Goal: Task Accomplishment & Management: Manage account settings

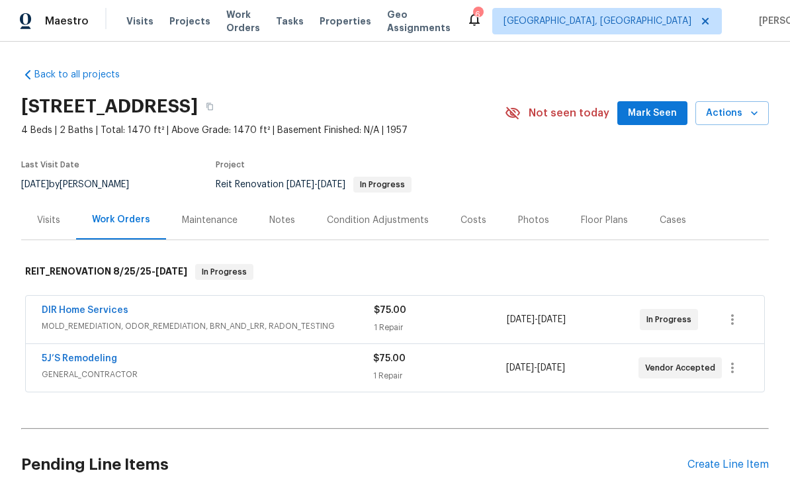
click at [87, 313] on link "DIR Home Services" at bounding box center [85, 310] width 87 height 9
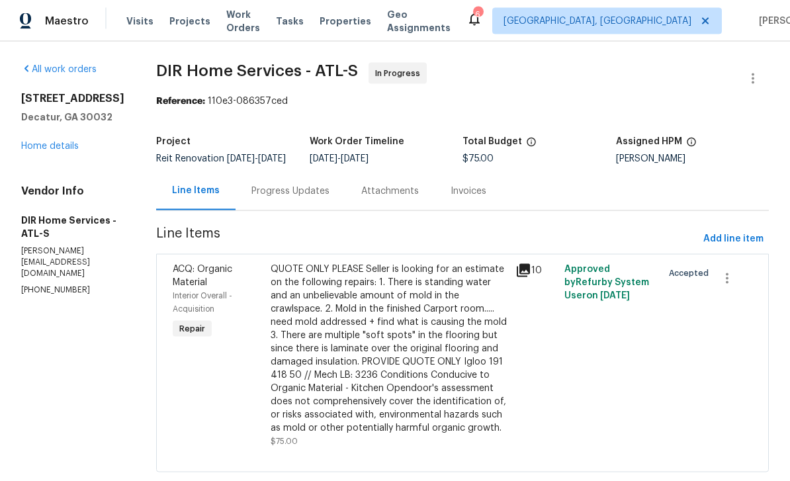
scroll to position [30, 0]
click at [308, 185] on div "Progress Updates" at bounding box center [290, 191] width 78 height 13
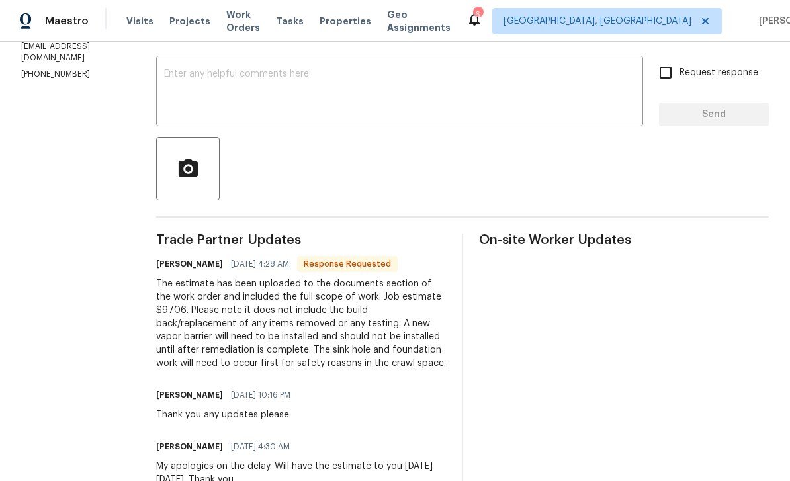
scroll to position [232, 0]
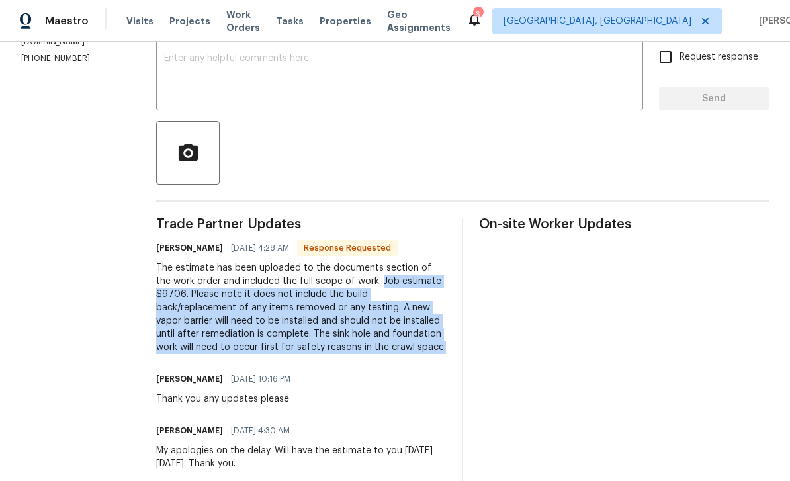
copy div "Job estimate $9706. Please note it does not include the build back/replacement …"
click at [385, 461] on div "Trade Partner Updates Kenneth Goodnight 09/03/2025 4:28 AM Response Requested T…" at bounding box center [301, 429] width 290 height 423
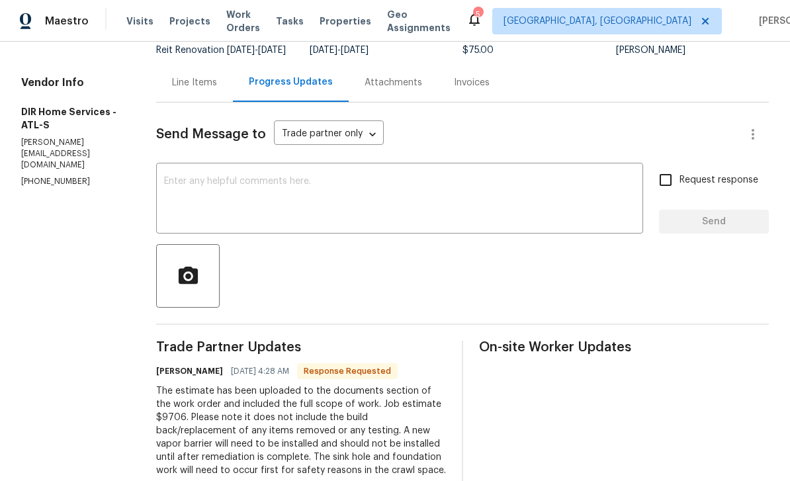
scroll to position [81, 0]
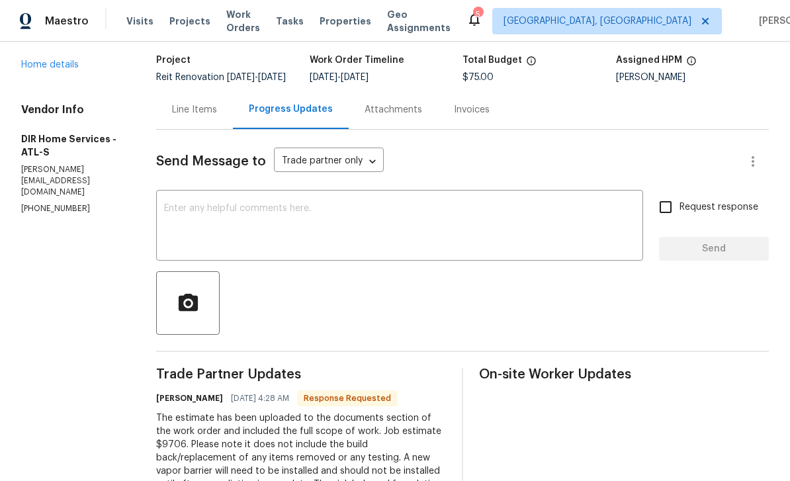
click at [207, 116] on div "Line Items" at bounding box center [194, 109] width 45 height 13
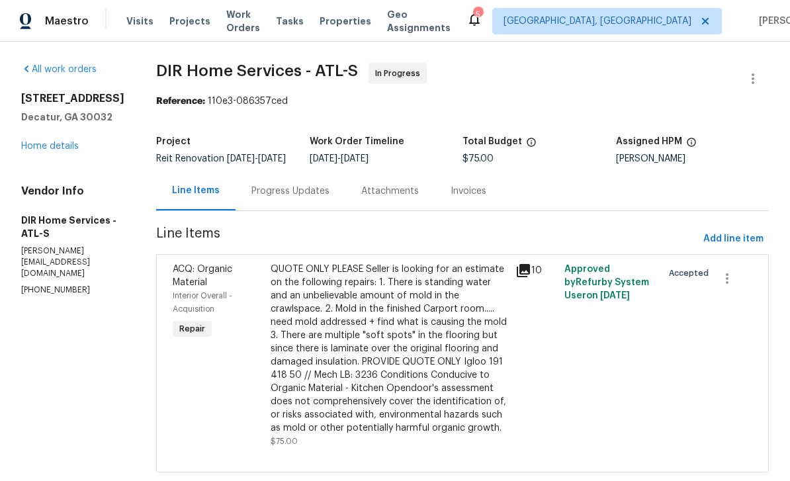
click at [54, 148] on link "Home details" at bounding box center [50, 146] width 58 height 9
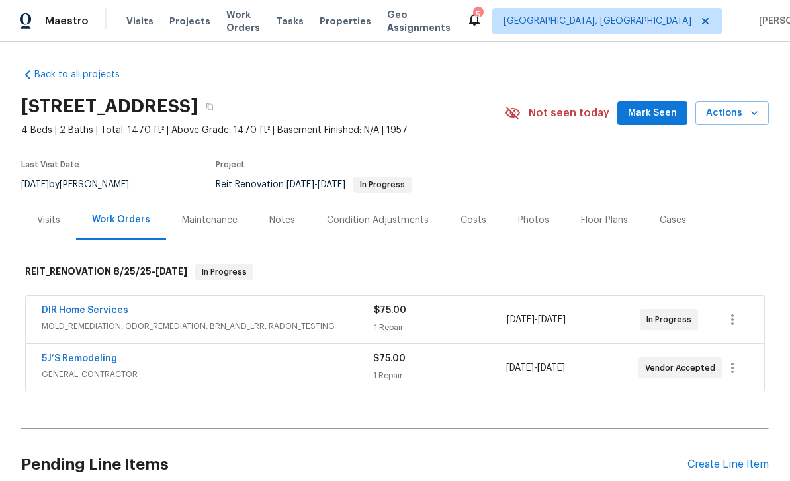
click at [89, 358] on link "5J’S Remodeling" at bounding box center [79, 358] width 75 height 9
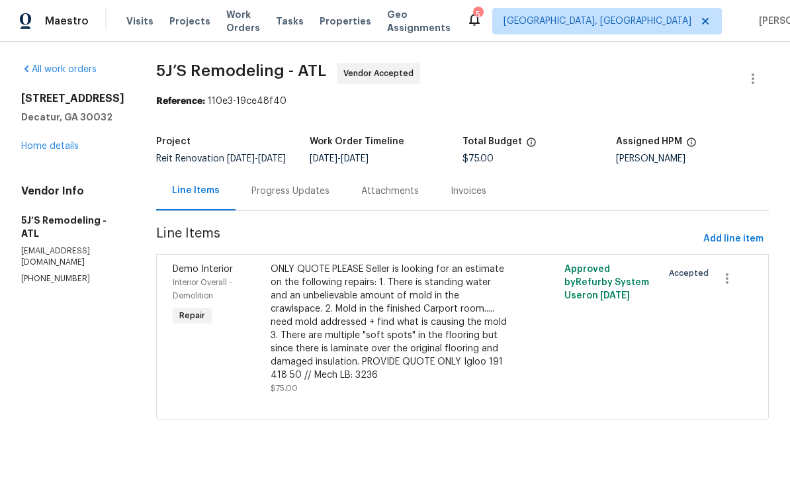
click at [283, 198] on div "Progress Updates" at bounding box center [290, 191] width 78 height 13
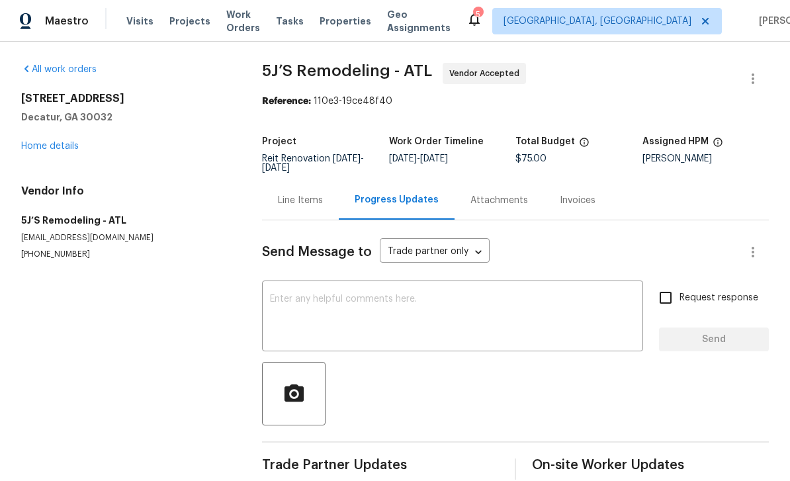
scroll to position [21, 0]
click at [47, 142] on link "Home details" at bounding box center [50, 146] width 58 height 9
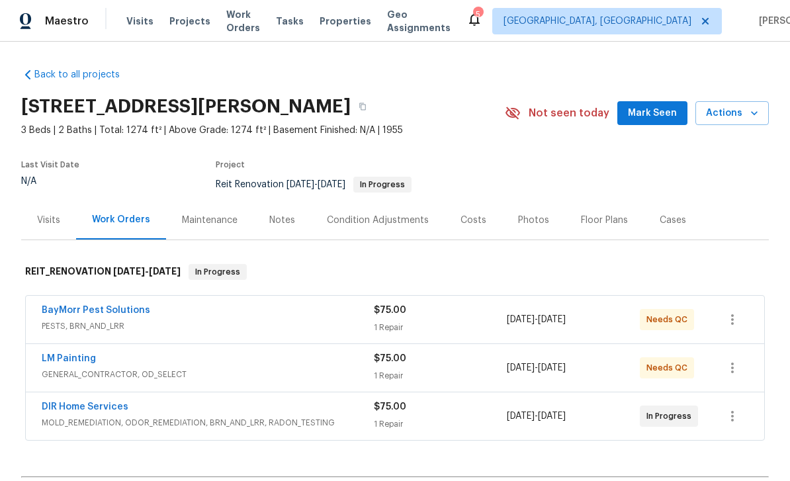
click at [104, 403] on link "DIR Home Services" at bounding box center [85, 406] width 87 height 9
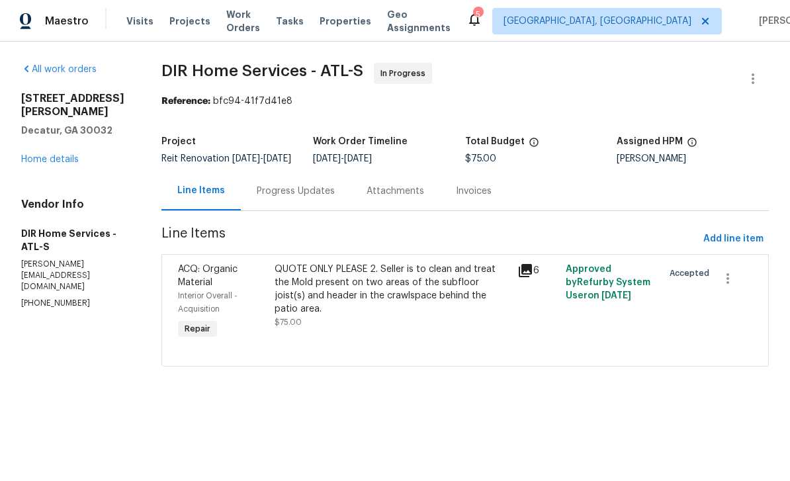
click at [325, 195] on div "Progress Updates" at bounding box center [296, 191] width 78 height 13
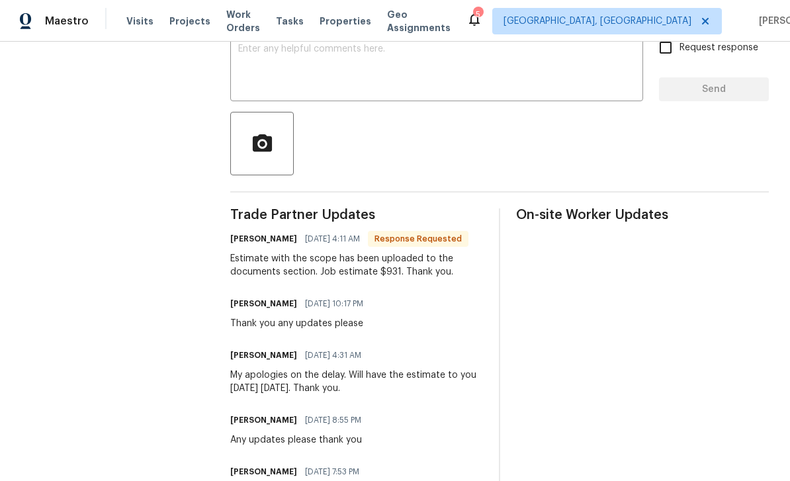
scroll to position [243, 0]
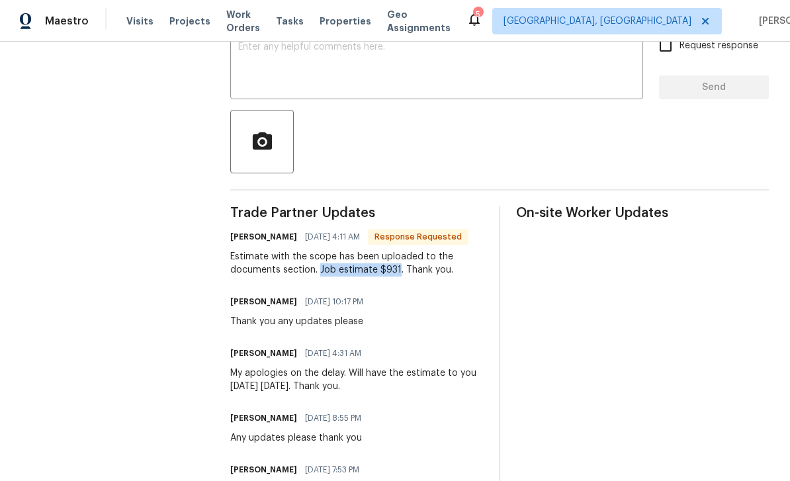
copy div "Job estimate $931"
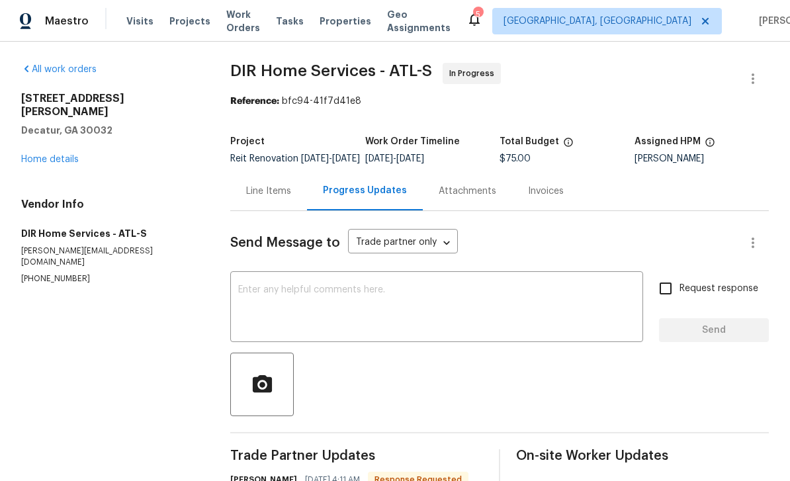
scroll to position [0, 0]
click at [139, 24] on span "Visits" at bounding box center [139, 21] width 27 height 13
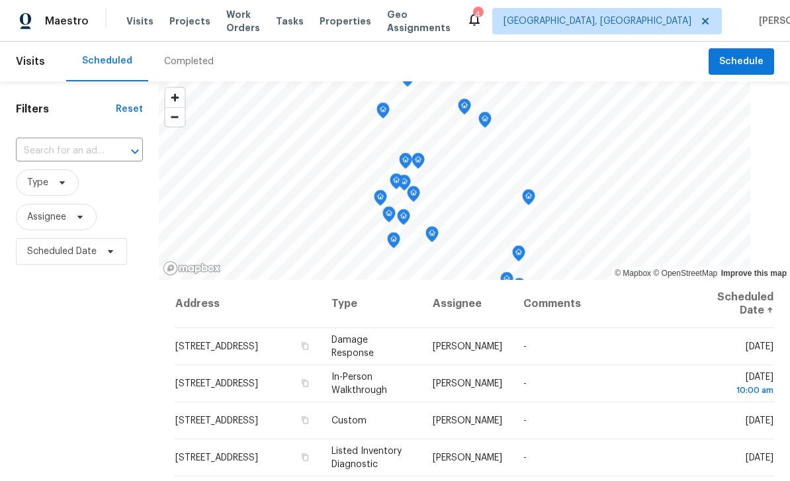
click at [91, 147] on input "text" at bounding box center [61, 151] width 90 height 21
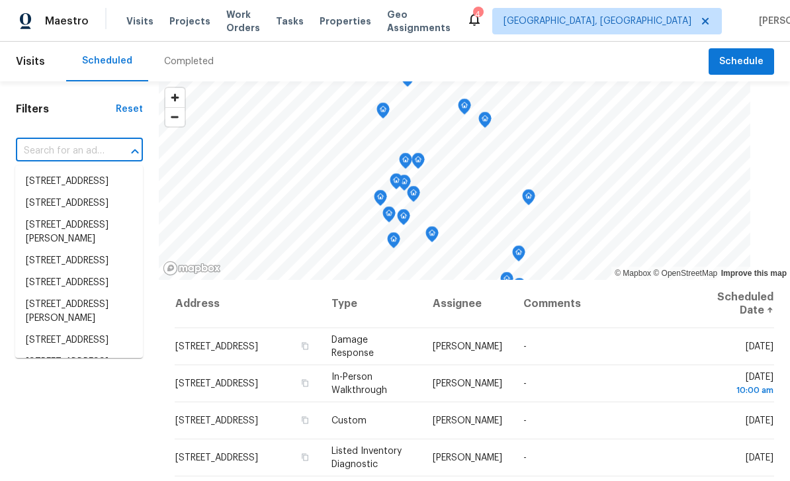
click at [69, 153] on input "text" at bounding box center [61, 151] width 90 height 21
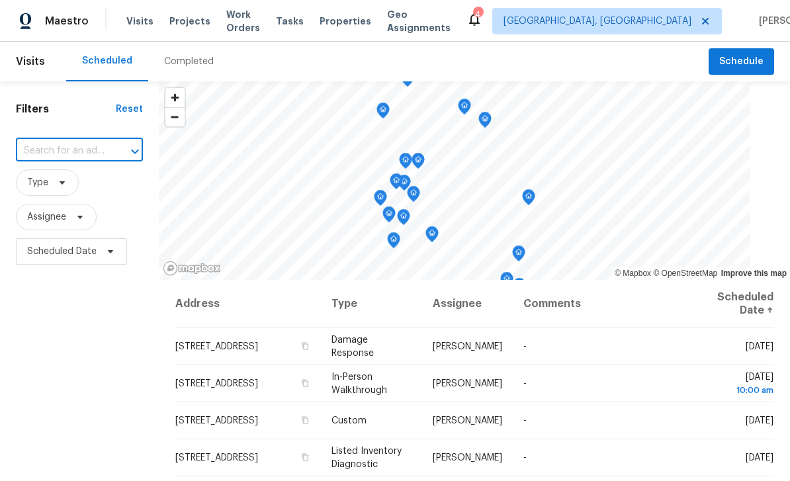
paste input "Job estimate $931"
type input "J"
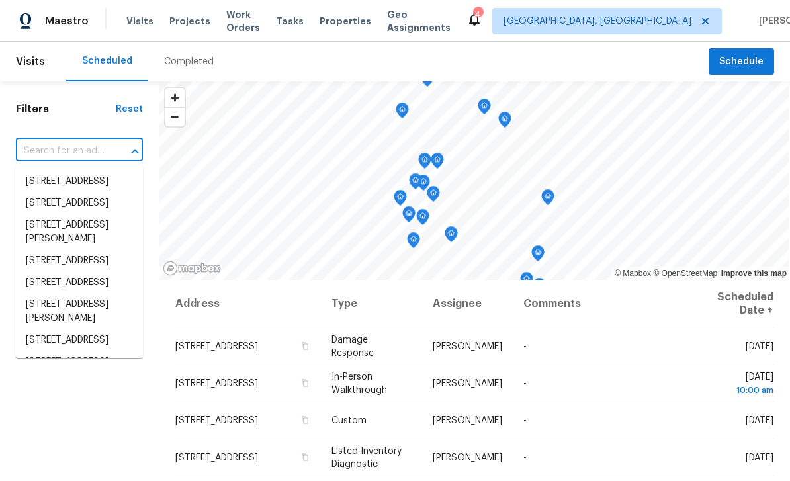
click at [43, 151] on input "text" at bounding box center [61, 151] width 90 height 21
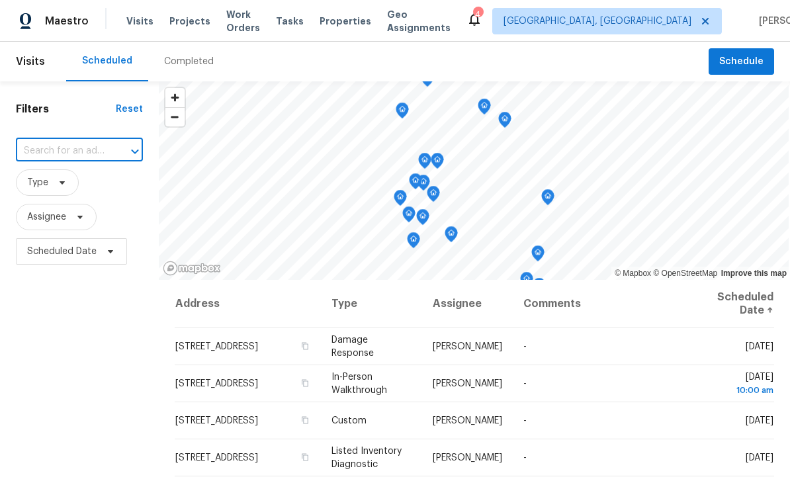
paste input "[STREET_ADDRESS]"
type input "[STREET_ADDRESS]"
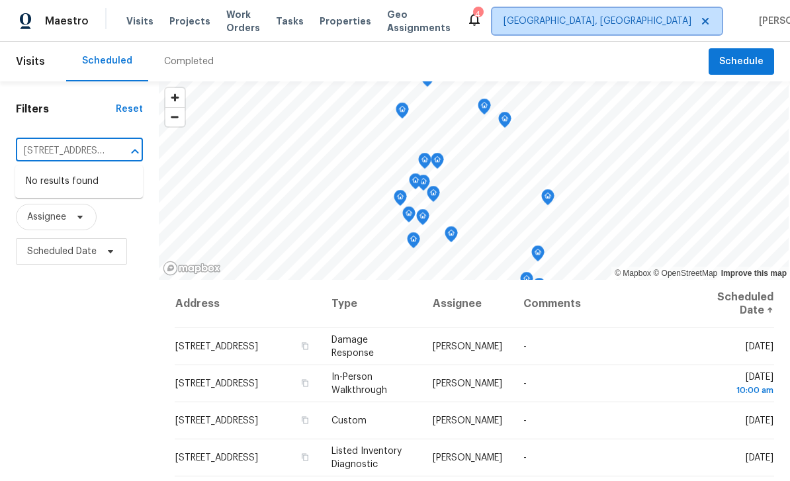
click at [622, 21] on span "[GEOGRAPHIC_DATA], [GEOGRAPHIC_DATA]" at bounding box center [598, 21] width 188 height 13
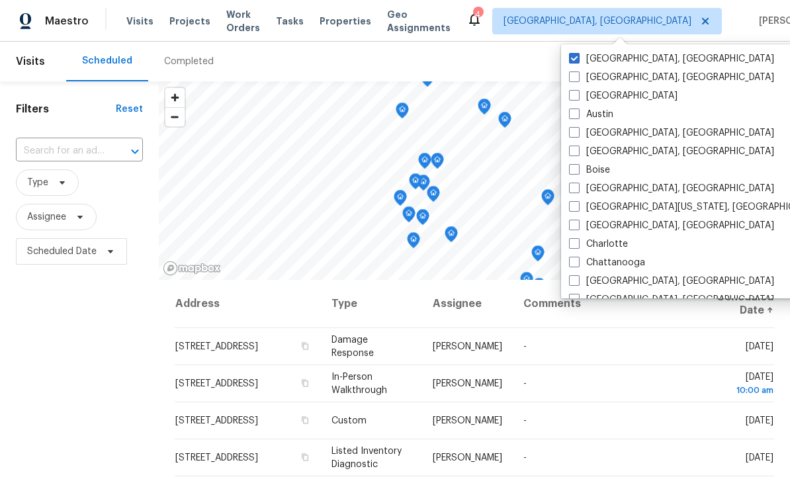
click at [582, 98] on label "[GEOGRAPHIC_DATA]" at bounding box center [623, 95] width 109 height 13
click at [578, 98] on input "[GEOGRAPHIC_DATA]" at bounding box center [573, 93] width 9 height 9
checkbox input "true"
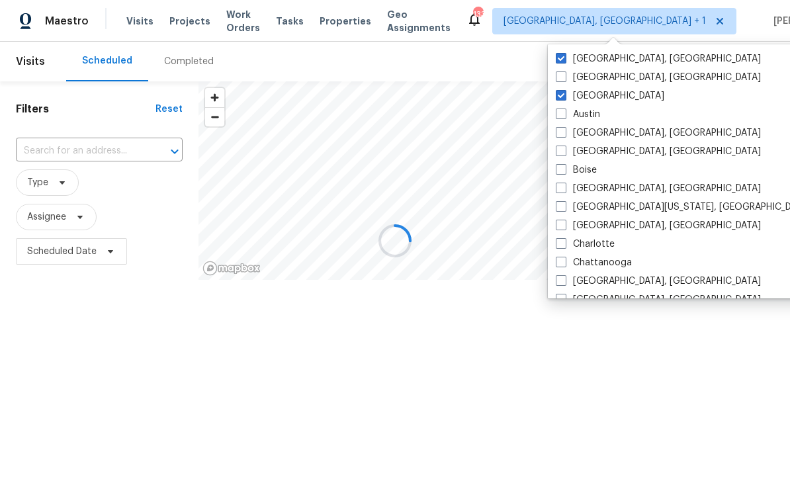
click at [608, 64] on label "[GEOGRAPHIC_DATA], [GEOGRAPHIC_DATA]" at bounding box center [658, 58] width 205 height 13
click at [564, 61] on input "[GEOGRAPHIC_DATA], [GEOGRAPHIC_DATA]" at bounding box center [560, 56] width 9 height 9
checkbox input "false"
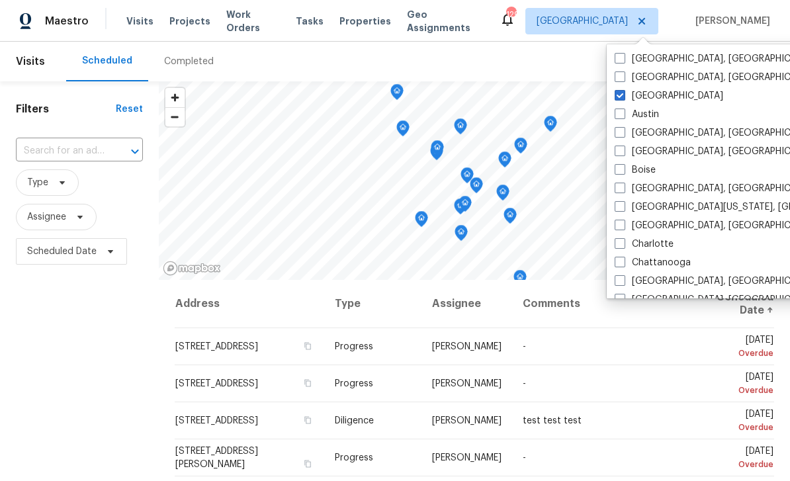
click at [48, 152] on input "text" at bounding box center [61, 151] width 90 height 21
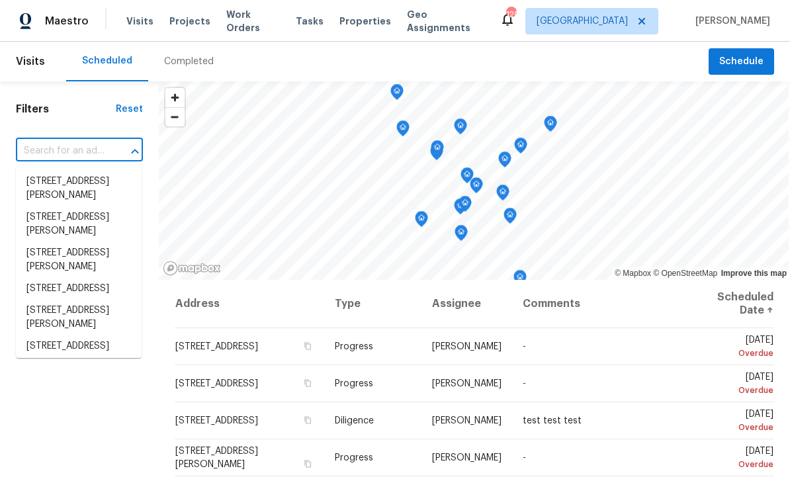
click at [46, 153] on input "text" at bounding box center [61, 151] width 90 height 21
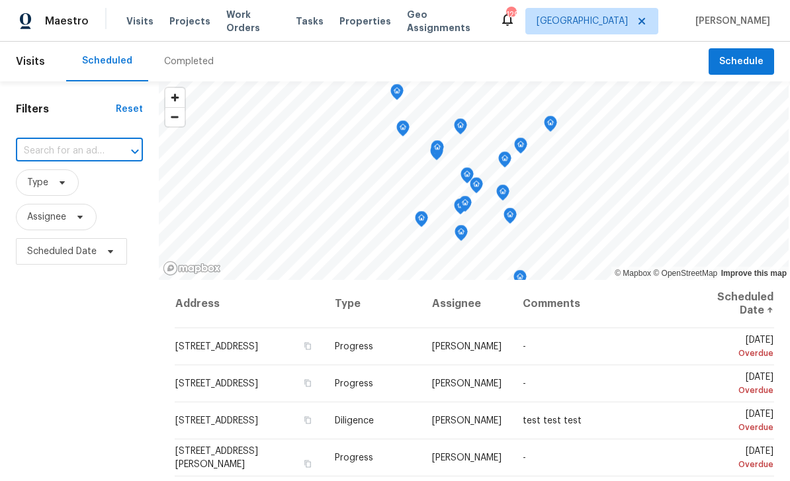
paste input "[STREET_ADDRESS]"
type input "[STREET_ADDRESS]"
click at [46, 177] on li "[STREET_ADDRESS]" at bounding box center [79, 182] width 126 height 22
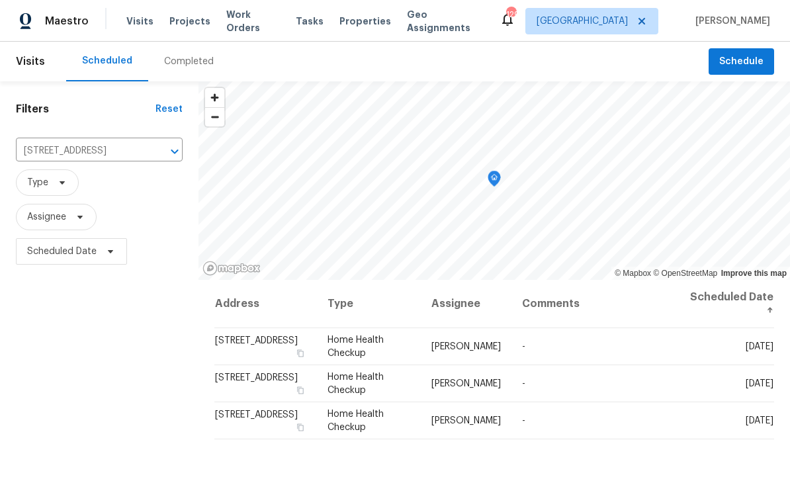
click at [138, 22] on span "Visits" at bounding box center [139, 21] width 27 height 13
click at [157, 153] on icon "Clear" at bounding box center [158, 152] width 8 height 8
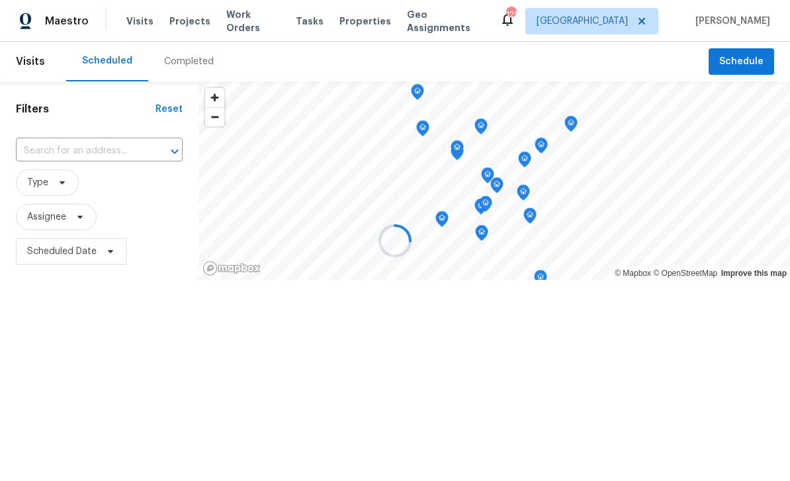
click at [77, 152] on input "text" at bounding box center [81, 151] width 130 height 21
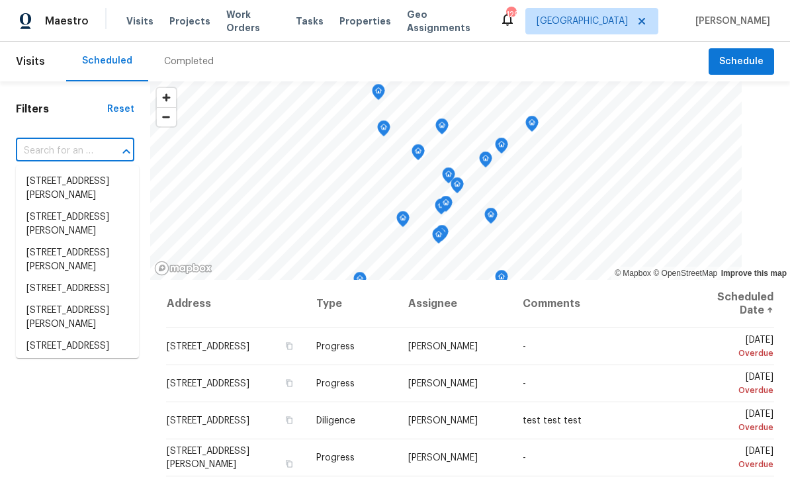
click at [36, 150] on input "text" at bounding box center [56, 151] width 81 height 21
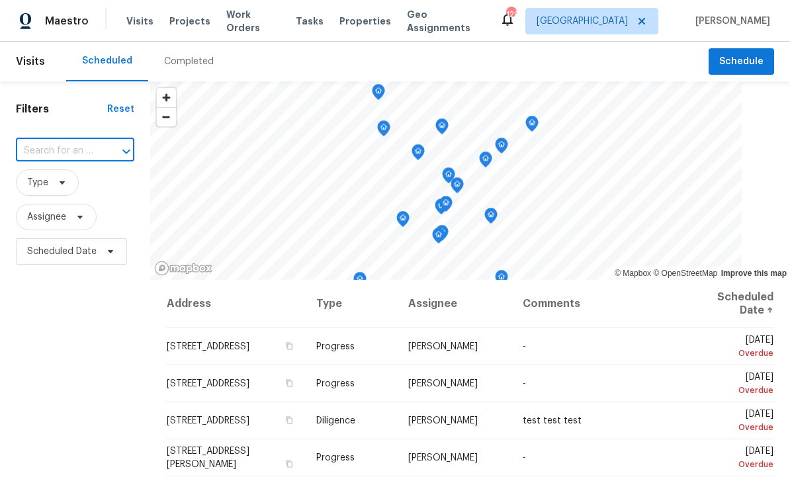
paste input "[STREET_ADDRESS][PERSON_NAME]"
type input "[STREET_ADDRESS][PERSON_NAME]"
click at [52, 185] on li "[STREET_ADDRESS][PERSON_NAME]" at bounding box center [77, 189] width 123 height 36
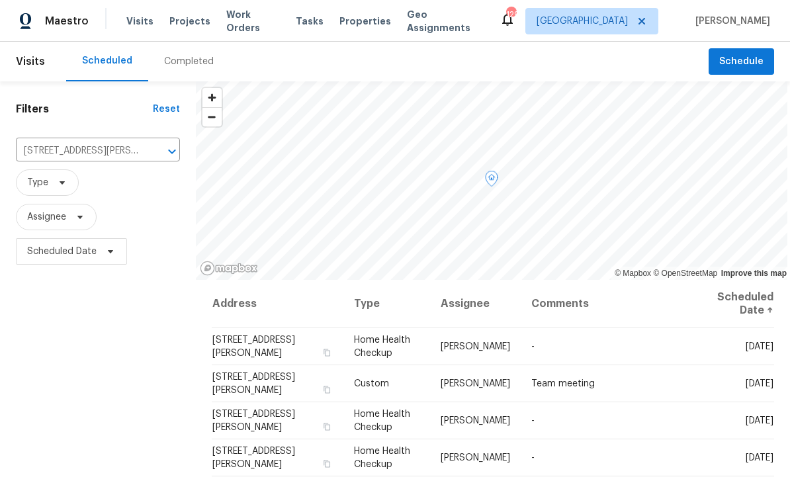
click at [0, 0] on icon at bounding box center [0, 0] width 0 height 0
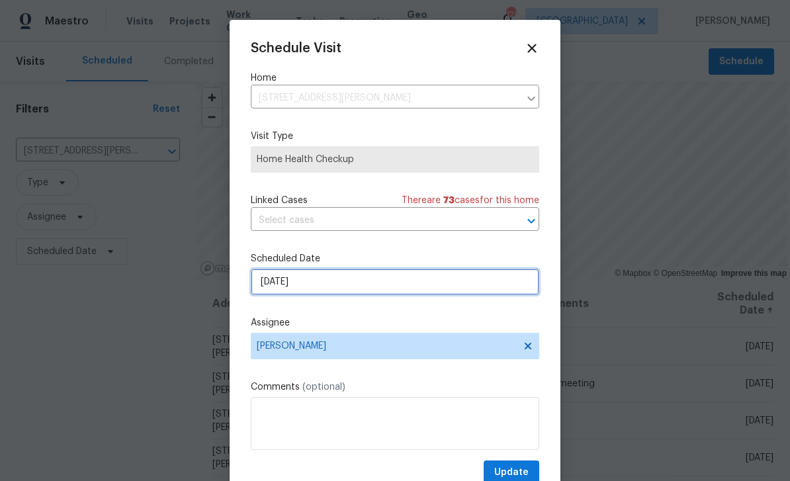
click at [283, 279] on input "[DATE]" at bounding box center [395, 282] width 288 height 26
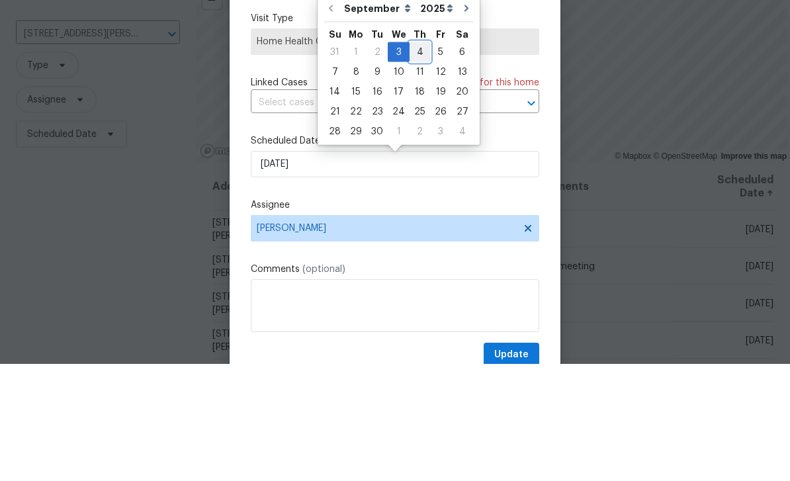
click at [419, 160] on div "4" at bounding box center [420, 169] width 21 height 19
type input "[DATE]"
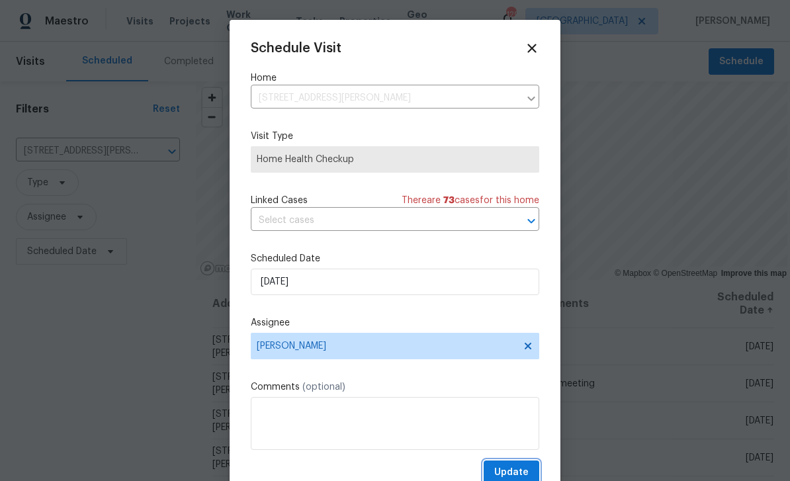
click at [508, 472] on span "Update" at bounding box center [511, 473] width 34 height 17
